Goal: Information Seeking & Learning: Check status

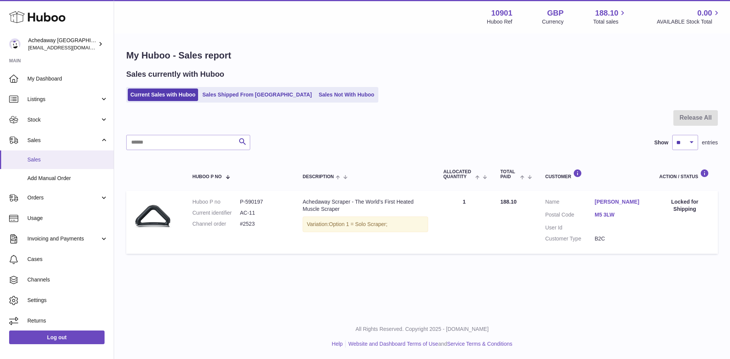
click at [19, 159] on link "Sales" at bounding box center [57, 160] width 114 height 19
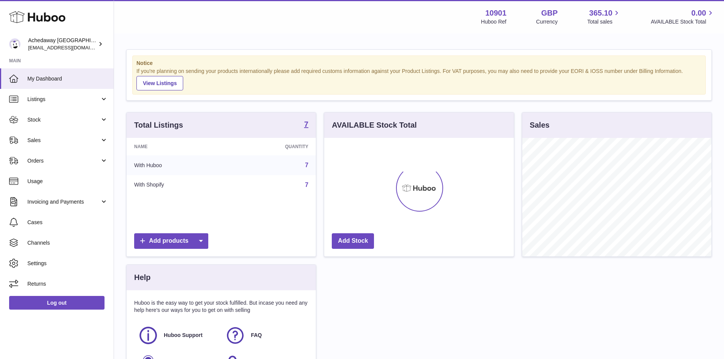
scroll to position [119, 190]
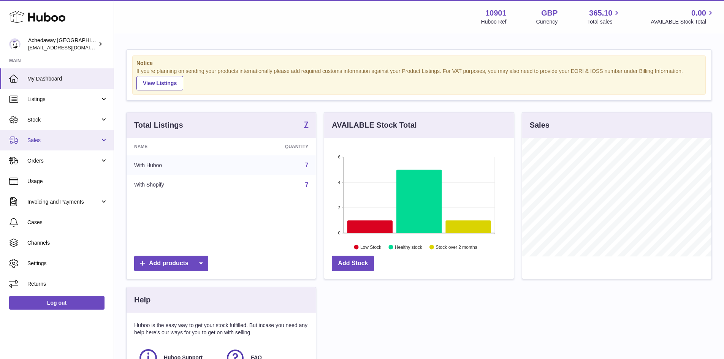
click at [79, 147] on link "Sales" at bounding box center [57, 140] width 114 height 21
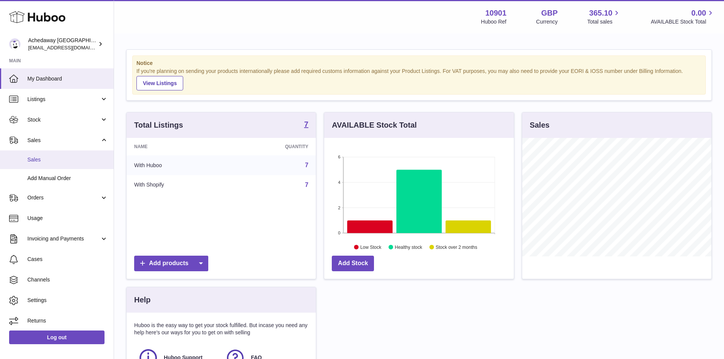
click at [74, 158] on span "Sales" at bounding box center [67, 159] width 81 height 7
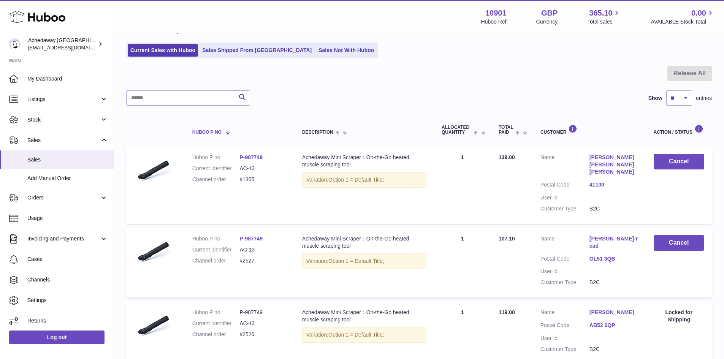
scroll to position [106, 0]
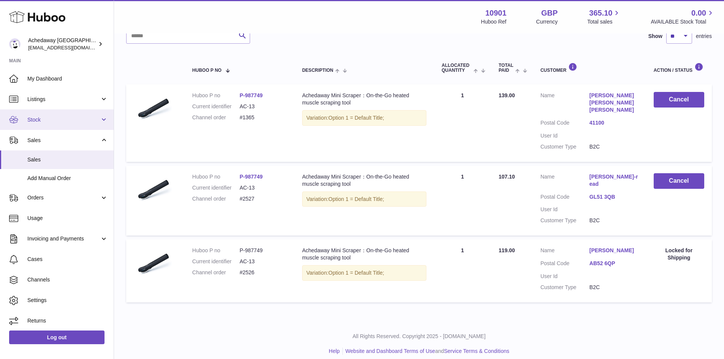
click at [69, 124] on link "Stock" at bounding box center [57, 119] width 114 height 21
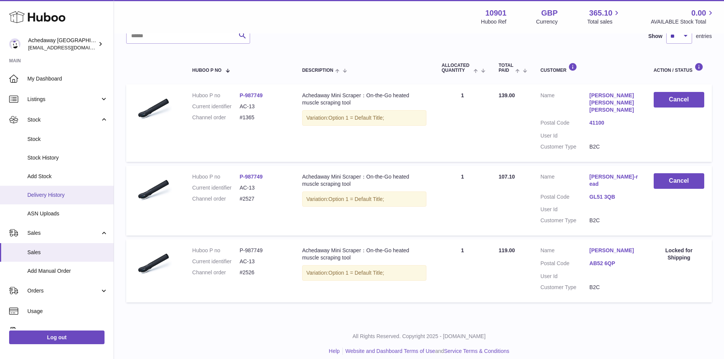
click at [72, 198] on span "Delivery History" at bounding box center [67, 195] width 81 height 7
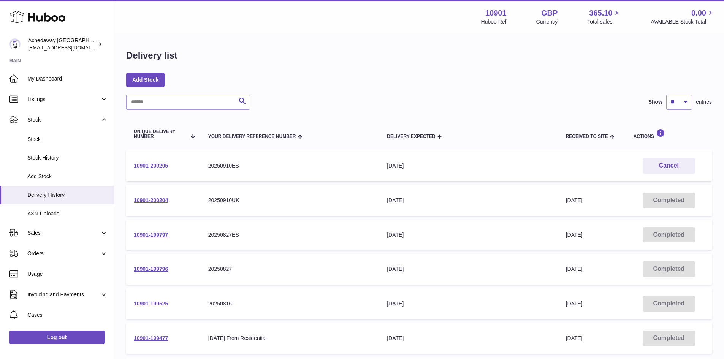
click at [162, 166] on link "10901-200205" at bounding box center [151, 166] width 34 height 6
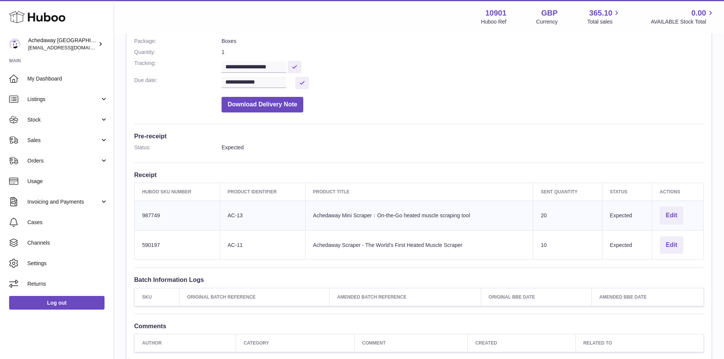
scroll to position [87, 0]
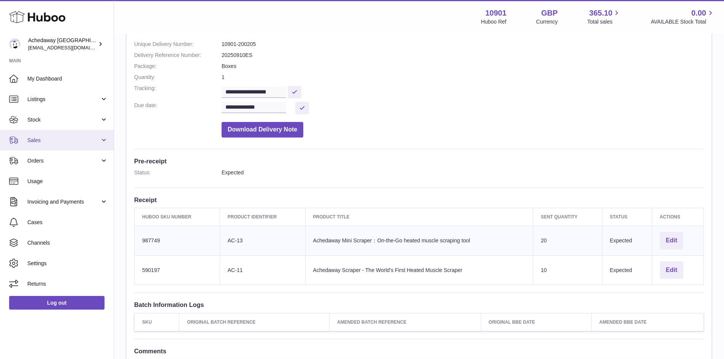
click at [46, 144] on link "Sales" at bounding box center [57, 140] width 114 height 21
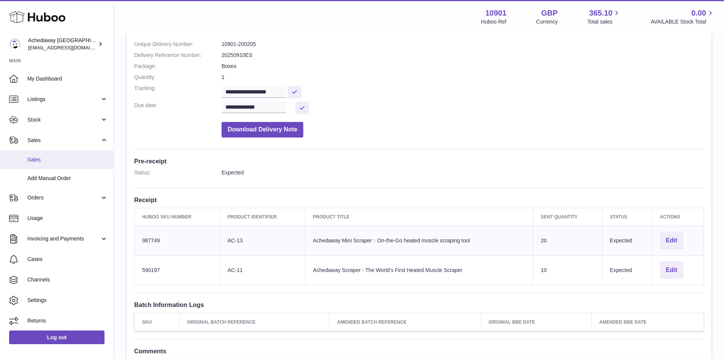
click at [51, 162] on span "Sales" at bounding box center [67, 159] width 81 height 7
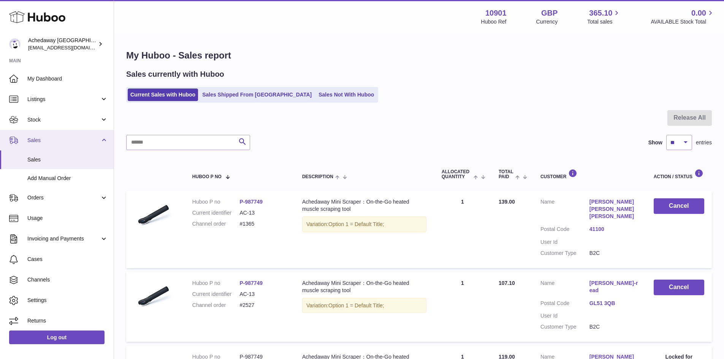
click at [63, 134] on link "Sales" at bounding box center [57, 140] width 114 height 21
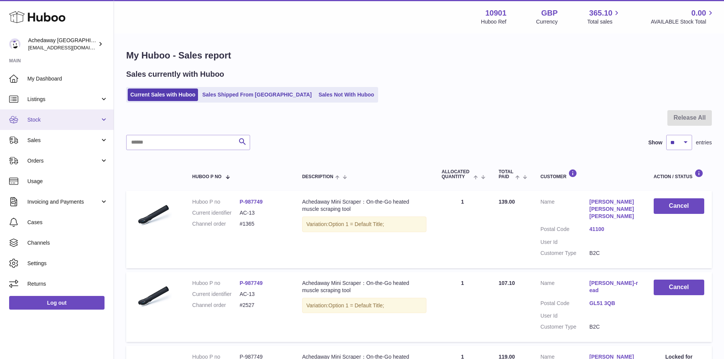
click at [64, 120] on span "Stock" at bounding box center [63, 119] width 73 height 7
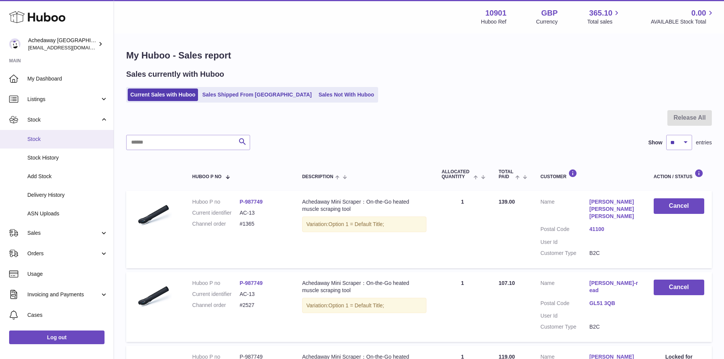
click at [65, 136] on span "Stock" at bounding box center [67, 139] width 81 height 7
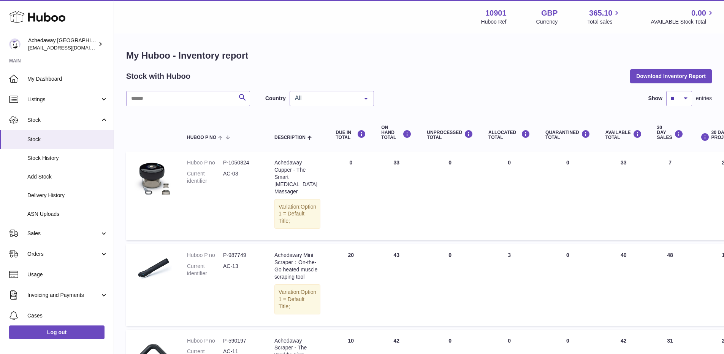
click at [339, 98] on span "All" at bounding box center [325, 98] width 65 height 8
click at [334, 125] on span "GB" at bounding box center [332, 128] width 84 height 15
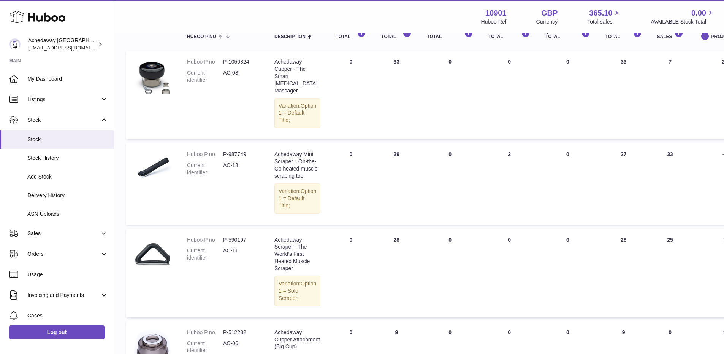
scroll to position [12, 0]
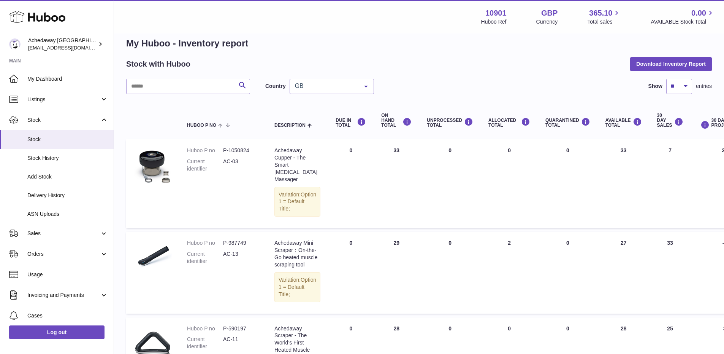
click at [326, 86] on span "GB" at bounding box center [325, 86] width 65 height 8
click at [321, 126] on span "ES" at bounding box center [332, 131] width 84 height 15
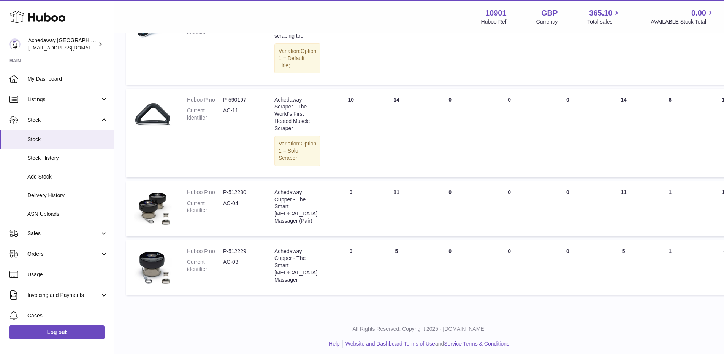
scroll to position [274, 0]
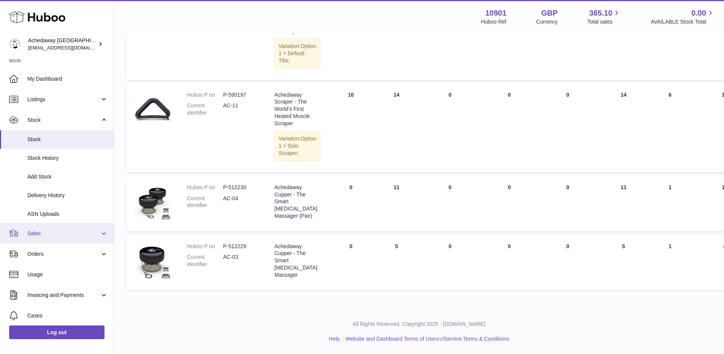
click at [62, 232] on span "Sales" at bounding box center [63, 233] width 73 height 7
click at [59, 243] on link "Sales" at bounding box center [57, 233] width 114 height 21
click at [57, 249] on link "Orders" at bounding box center [57, 253] width 114 height 21
click at [52, 231] on span "Sales" at bounding box center [63, 233] width 73 height 7
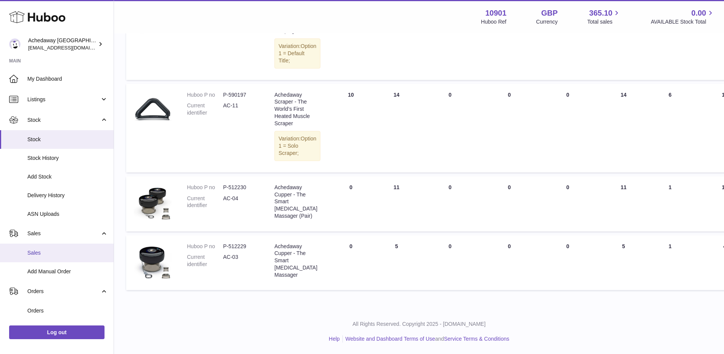
click at [55, 248] on link "Sales" at bounding box center [57, 252] width 114 height 19
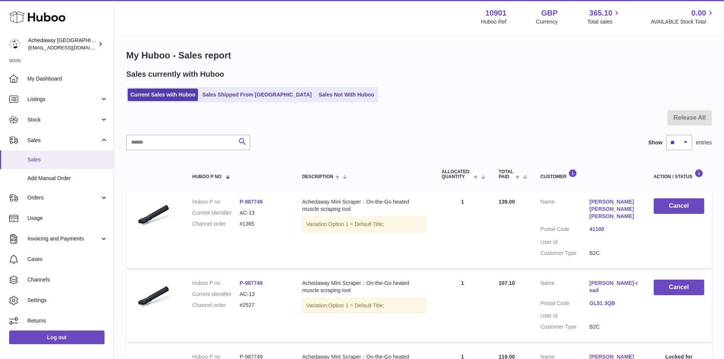
click at [68, 159] on span "Sales" at bounding box center [67, 159] width 81 height 7
click at [258, 100] on link "Sales Shipped From [GEOGRAPHIC_DATA]" at bounding box center [257, 95] width 115 height 13
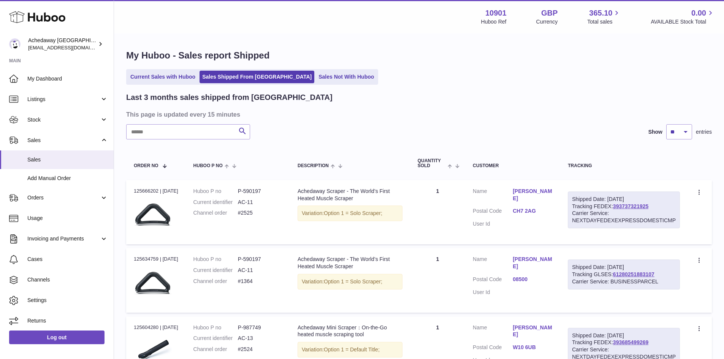
click at [154, 128] on input "text" at bounding box center [188, 131] width 124 height 15
paste input "**********"
type input "**********"
click at [0, 129] on div at bounding box center [0, 179] width 0 height 359
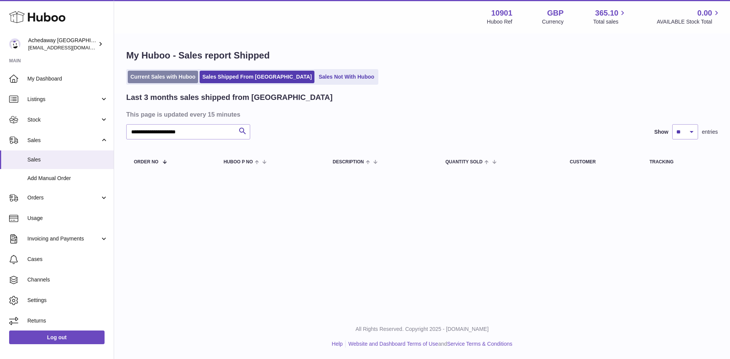
click at [179, 76] on link "Current Sales with Huboo" at bounding box center [163, 77] width 70 height 13
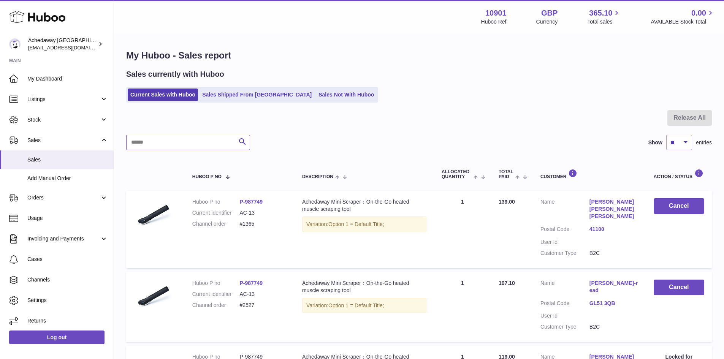
click at [222, 141] on input "text" at bounding box center [188, 142] width 124 height 15
paste input "**********"
type input "**********"
click at [248, 144] on button "Search" at bounding box center [242, 142] width 15 height 15
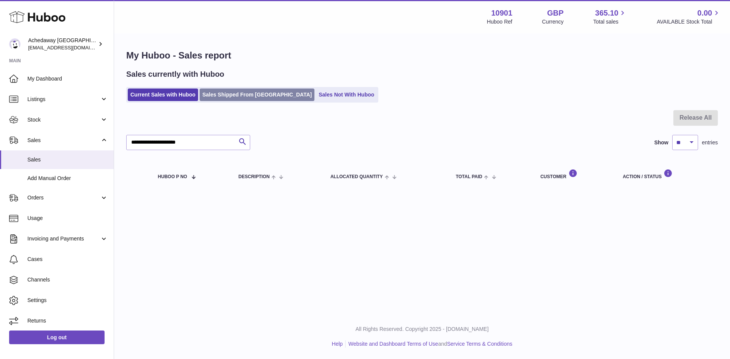
click at [241, 98] on link "Sales Shipped From Huboo" at bounding box center [257, 95] width 115 height 13
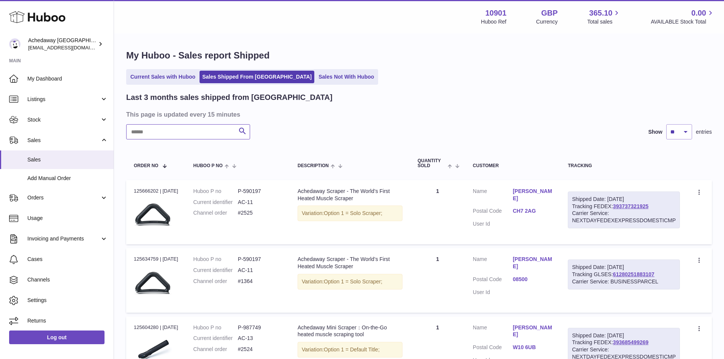
click at [216, 134] on input "text" at bounding box center [188, 131] width 124 height 15
paste input "**********"
type input "**********"
click at [243, 132] on icon "submit" at bounding box center [242, 132] width 9 height 10
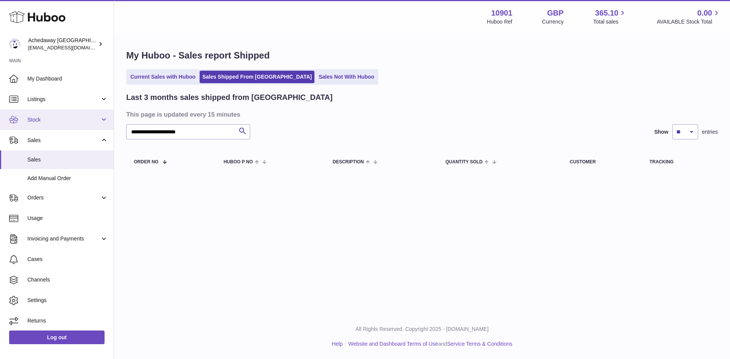
click at [63, 125] on link "Stock" at bounding box center [57, 119] width 114 height 21
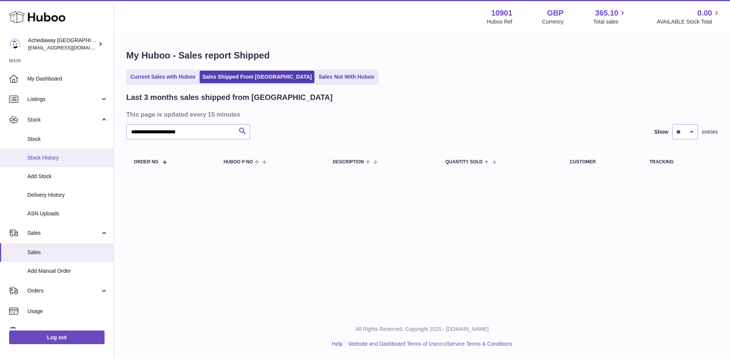
click at [74, 155] on span "Stock History" at bounding box center [67, 157] width 81 height 7
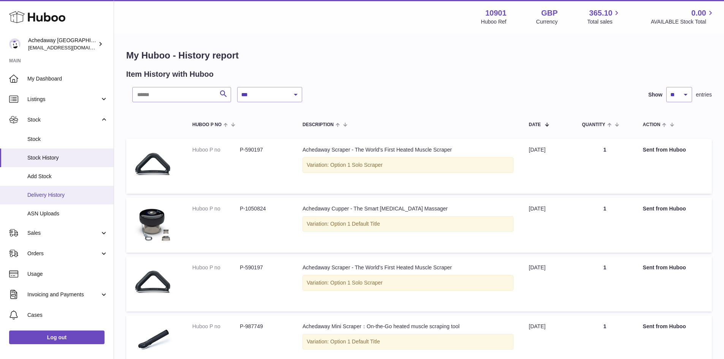
click at [72, 196] on span "Delivery History" at bounding box center [67, 195] width 81 height 7
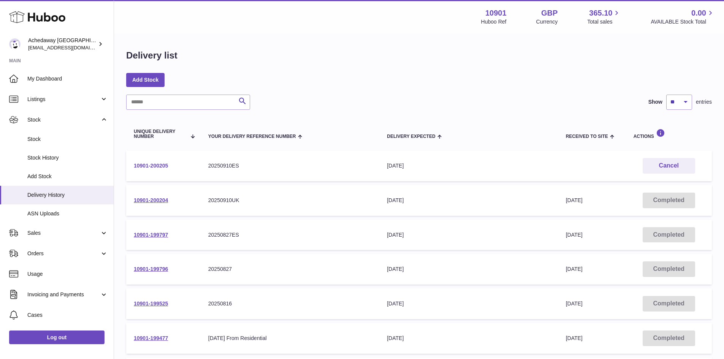
click at [148, 166] on link "10901-200205" at bounding box center [151, 166] width 34 height 6
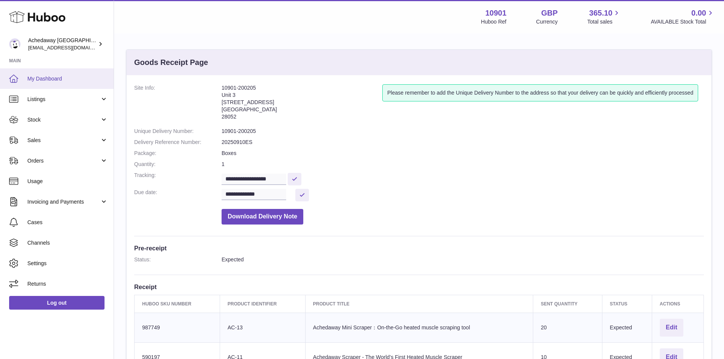
click at [64, 77] on span "My Dashboard" at bounding box center [67, 78] width 81 height 7
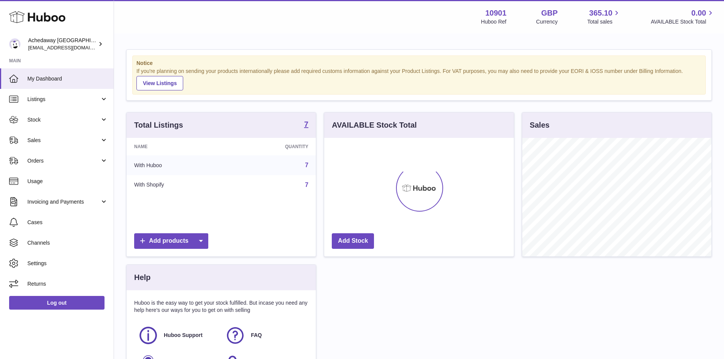
scroll to position [119, 190]
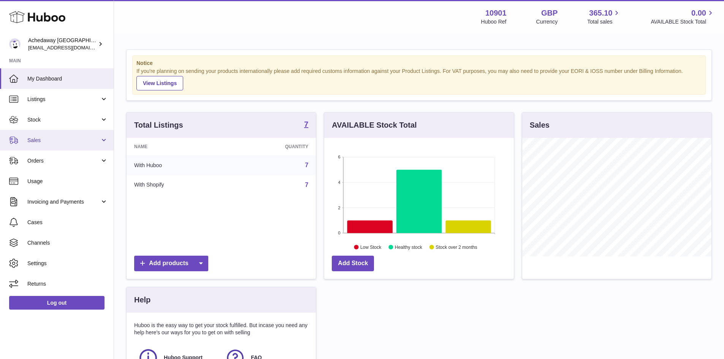
click at [63, 137] on span "Sales" at bounding box center [63, 140] width 73 height 7
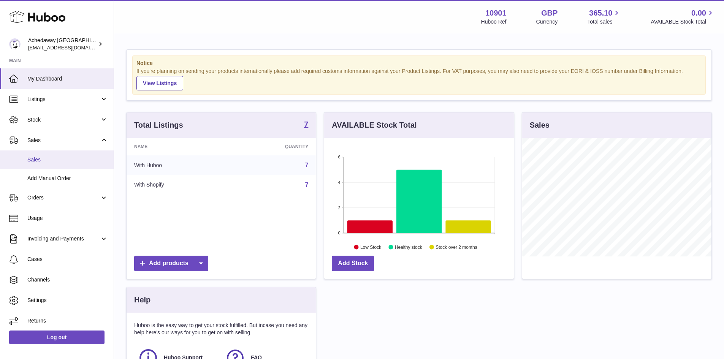
click at [60, 162] on span "Sales" at bounding box center [67, 159] width 81 height 7
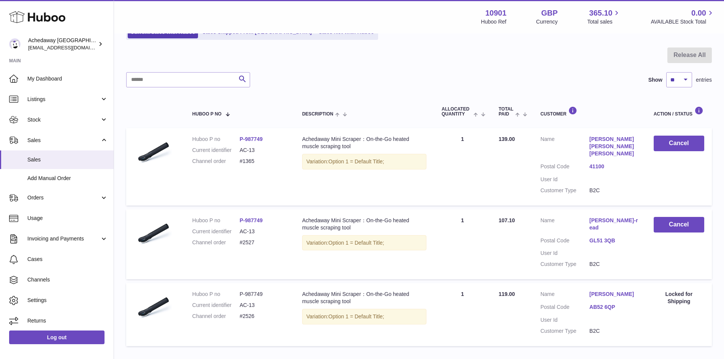
scroll to position [30, 0]
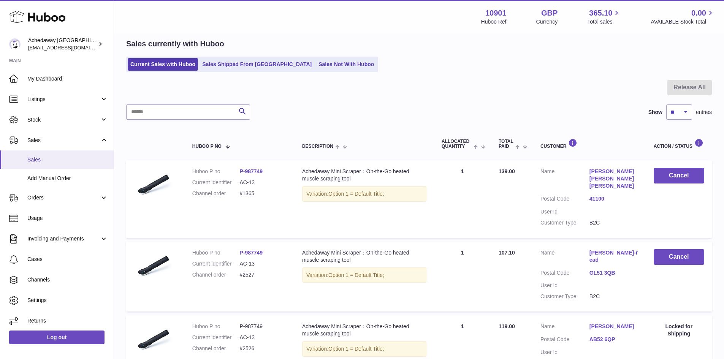
click at [86, 157] on span "Sales" at bounding box center [67, 159] width 81 height 7
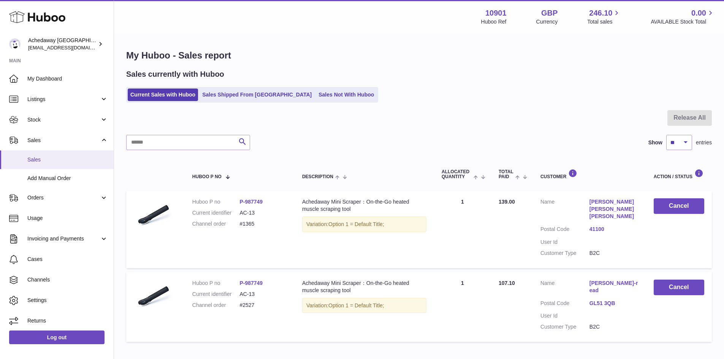
click at [89, 157] on span "Sales" at bounding box center [67, 159] width 81 height 7
click at [87, 125] on link "Stock" at bounding box center [57, 119] width 114 height 21
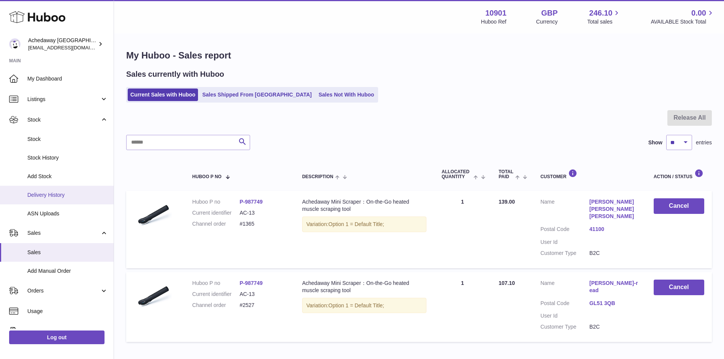
click at [75, 195] on span "Delivery History" at bounding box center [67, 195] width 81 height 7
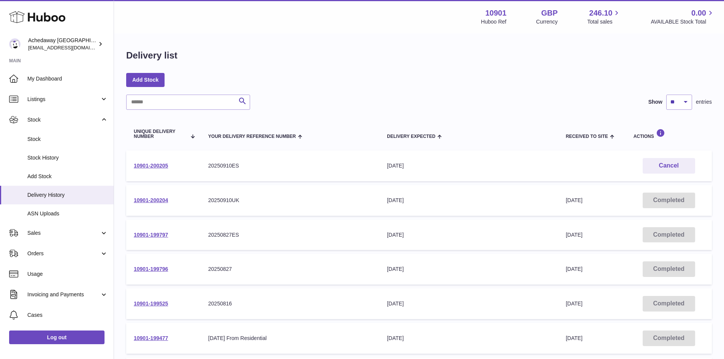
click at [170, 165] on td "10901-200205" at bounding box center [163, 166] width 75 height 31
click at [163, 161] on td "10901-200205" at bounding box center [163, 166] width 75 height 31
click at [164, 162] on td "10901-200205" at bounding box center [163, 166] width 75 height 31
click at [162, 166] on link "10901-200205" at bounding box center [151, 166] width 34 height 6
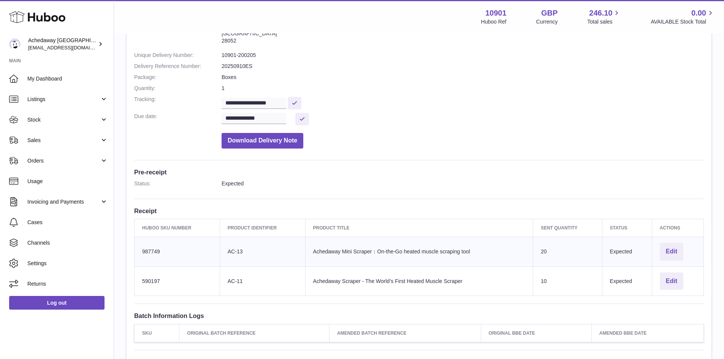
scroll to position [190, 0]
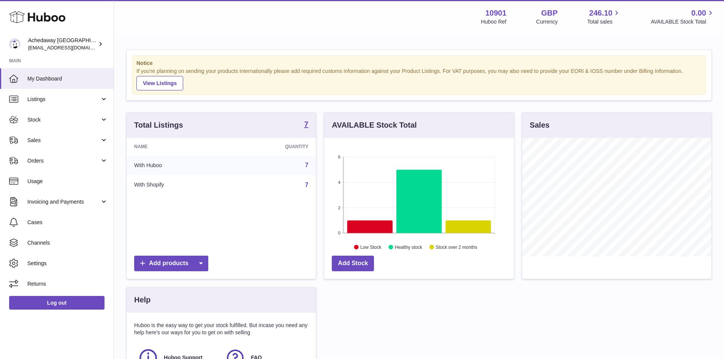
scroll to position [119, 190]
click at [82, 121] on span "Stock" at bounding box center [63, 119] width 73 height 7
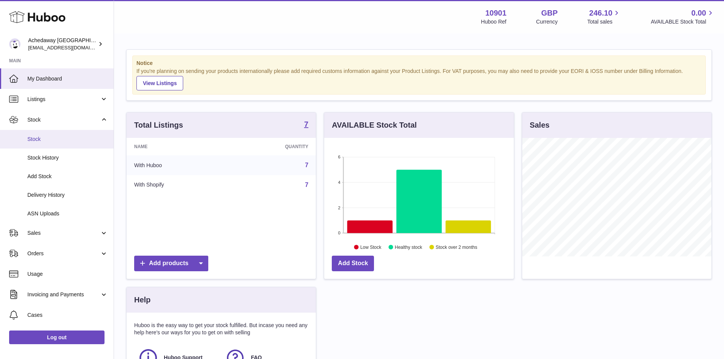
click at [83, 138] on span "Stock" at bounding box center [67, 139] width 81 height 7
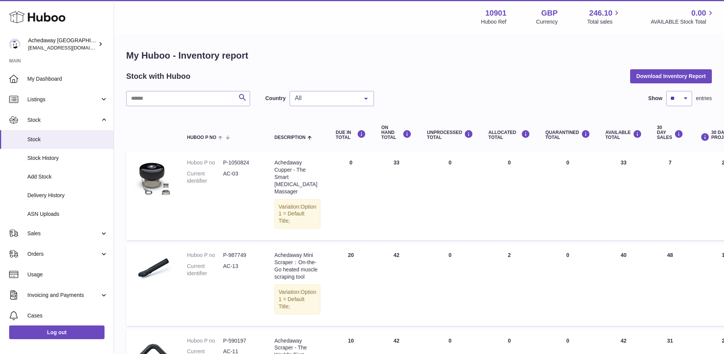
click at [378, 102] on div "Search Country All All GB ES No elements found. Consider changing the search qu…" at bounding box center [419, 98] width 586 height 15
click at [357, 101] on span "All" at bounding box center [325, 98] width 65 height 8
click at [322, 143] on span "ES" at bounding box center [332, 143] width 84 height 15
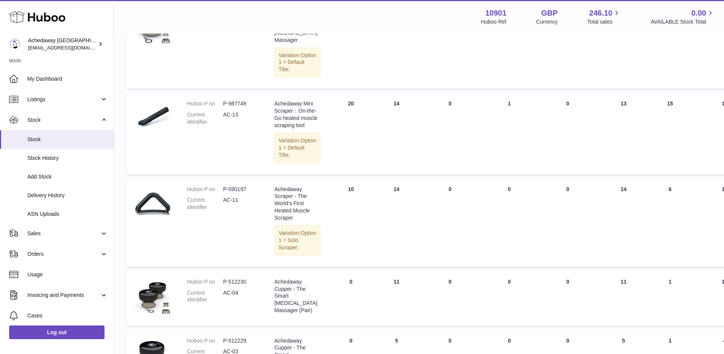
scroll to position [190, 0]
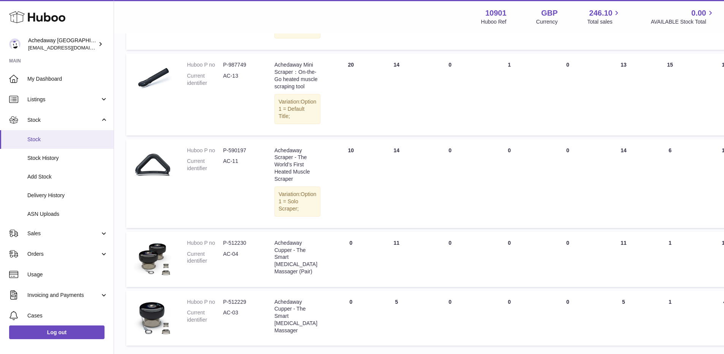
click at [73, 140] on span "Stock" at bounding box center [67, 139] width 81 height 7
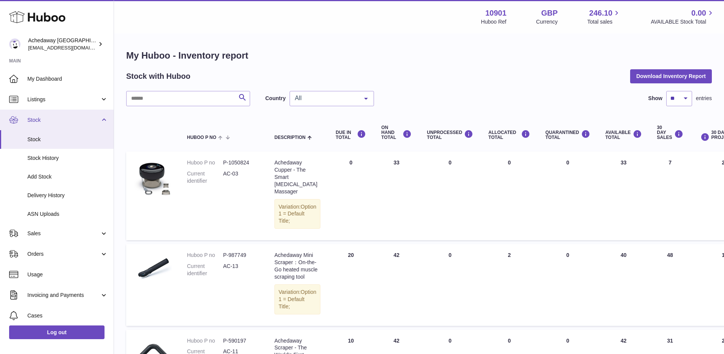
click at [73, 123] on span "Stock" at bounding box center [63, 119] width 73 height 7
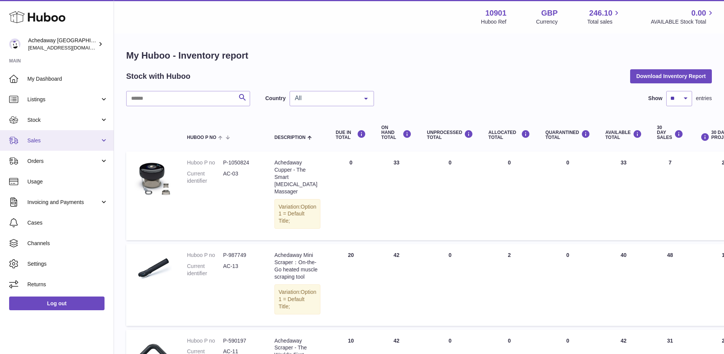
click at [75, 149] on link "Sales" at bounding box center [57, 140] width 114 height 21
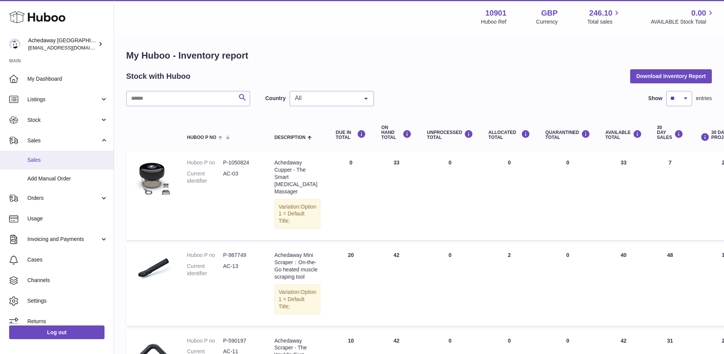
click at [73, 167] on link "Sales" at bounding box center [57, 160] width 114 height 19
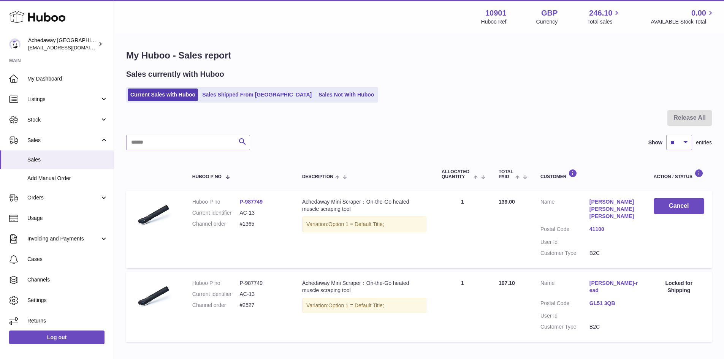
click at [287, 106] on div "My Huboo - Sales report Sales currently with Huboo Current Sales with Huboo Sal…" at bounding box center [419, 197] width 610 height 327
click at [316, 96] on link "Sales Not With Huboo" at bounding box center [346, 95] width 61 height 13
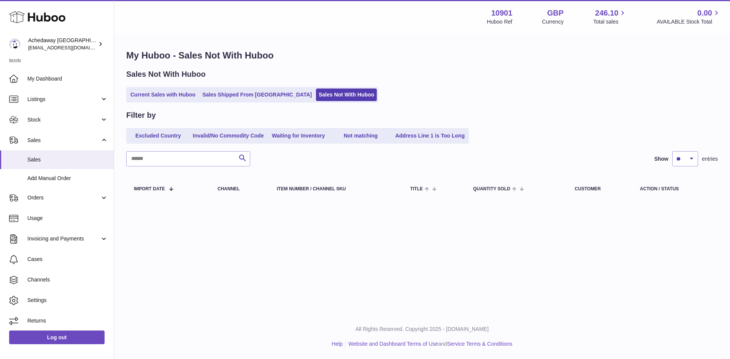
click at [146, 94] on link "Current Sales with Huboo" at bounding box center [163, 95] width 70 height 13
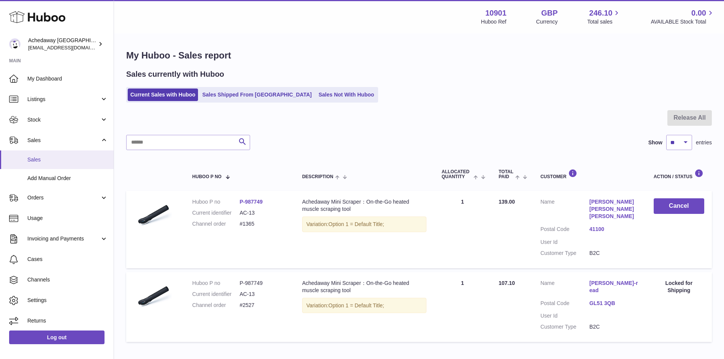
click at [56, 156] on span "Sales" at bounding box center [67, 159] width 81 height 7
